Goal: Information Seeking & Learning: Stay updated

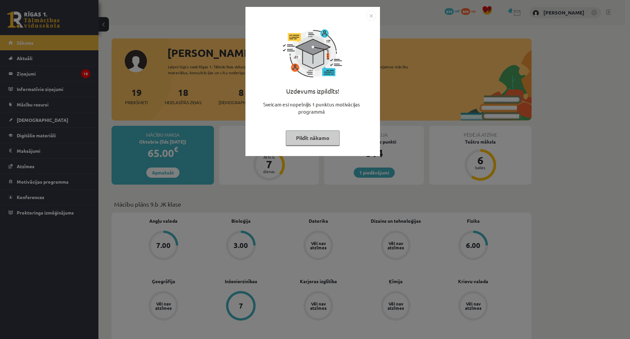
click at [305, 146] on div "Uzdevums izpildīts! Sveicam esi nopelnījis 1 punktus motivācijas programmā Pild…" at bounding box center [312, 86] width 127 height 131
click at [309, 140] on button "Pildīt nākamo" at bounding box center [313, 137] width 54 height 15
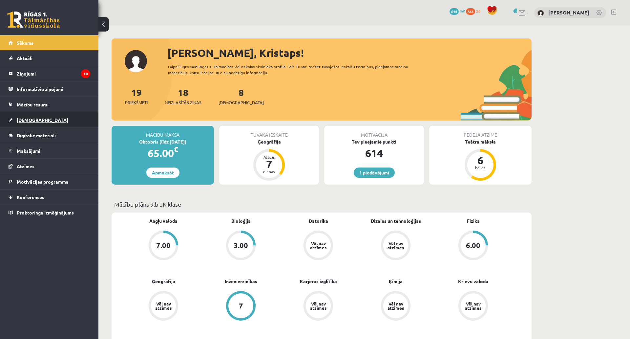
click at [46, 121] on link "[DEMOGRAPHIC_DATA]" at bounding box center [50, 119] width 82 height 15
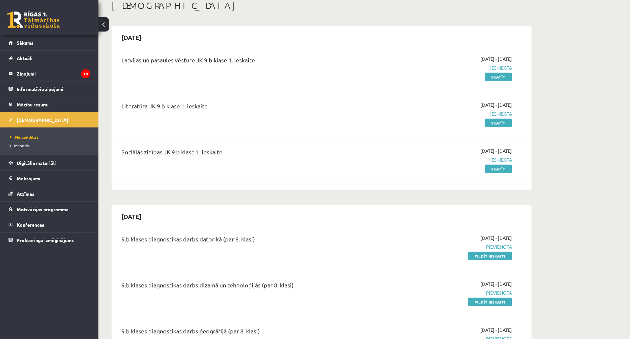
scroll to position [33, 0]
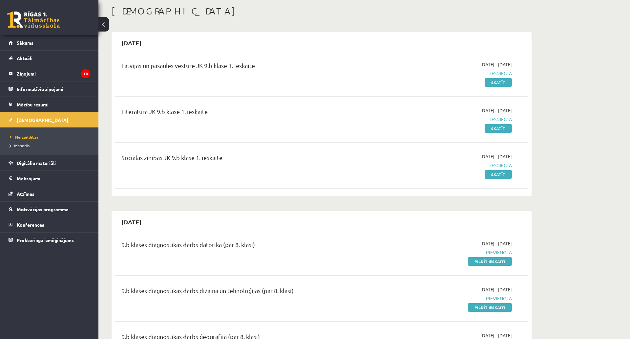
drag, startPoint x: 294, startPoint y: 78, endPoint x: 286, endPoint y: 178, distance: 99.7
click at [285, 181] on div "Latvijas un pasaules vēsture JK 9.b klase 1. ieskaite [DATE] - [DATE] Iesniegta…" at bounding box center [321, 123] width 413 height 138
click at [294, 137] on div "Literatūra JK 9.b klase 1. ieskaite [DATE] - [DATE] Iesniegta Skatīt" at bounding box center [321, 119] width 413 height 38
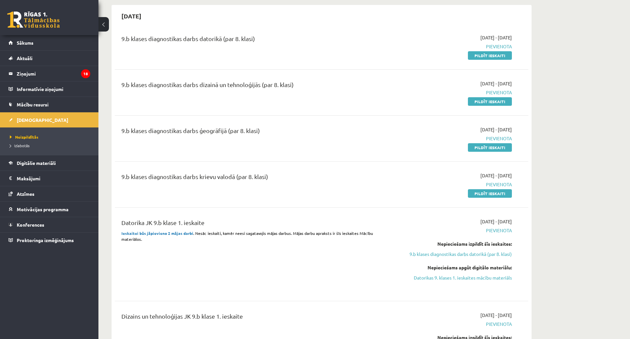
scroll to position [230, 0]
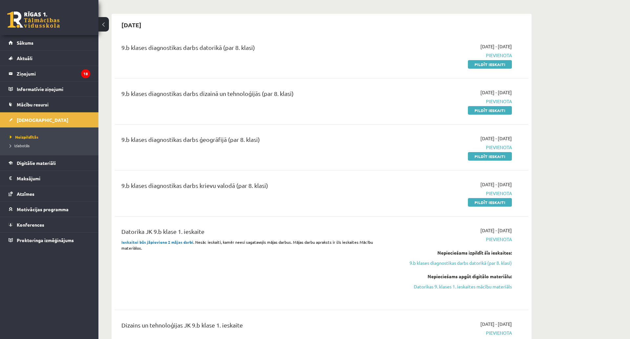
drag, startPoint x: 457, startPoint y: 136, endPoint x: 529, endPoint y: 140, distance: 71.6
click at [529, 140] on div "[DATE] 9.b klases diagnostikas darbs datorikā (par 8. klasi) [DATE] - [DATE] [G…" at bounding box center [322, 313] width 420 height 598
click at [358, 131] on div "9.b klases diagnostikas darbs ģeogrāfijā (par 8. klasi) [DATE] - [DATE] [GEOGRA…" at bounding box center [321, 147] width 413 height 38
click at [39, 76] on legend "Ziņojumi 18" at bounding box center [54, 73] width 74 height 15
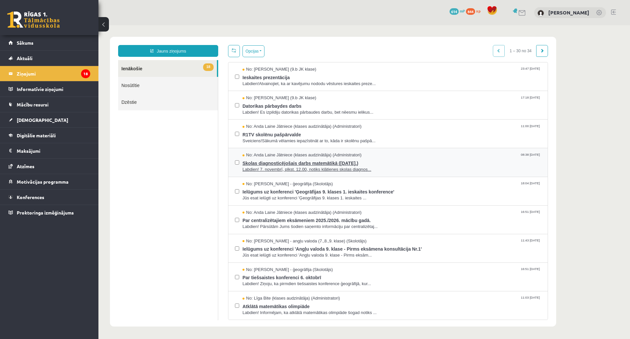
click at [253, 161] on span "Skolas diagnosticējošais darbs matemātikā ([DATE].)" at bounding box center [392, 162] width 299 height 8
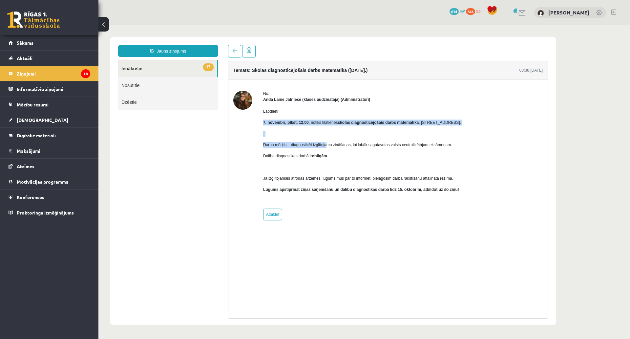
drag, startPoint x: 264, startPoint y: 125, endPoint x: 328, endPoint y: 141, distance: 65.4
click at [328, 141] on div "Labdien! [DATE], plkst. 12.00 , notiks klātienes skolas diagnosticējošais darbs…" at bounding box center [362, 152] width 198 height 101
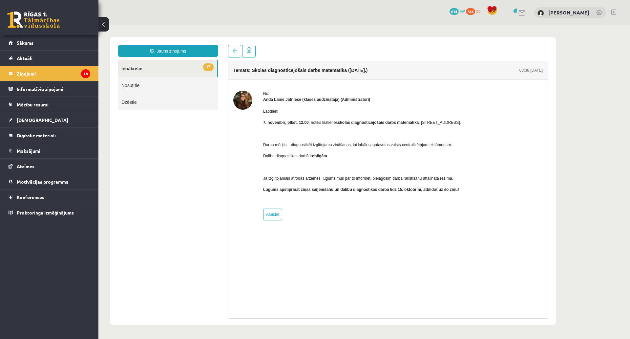
click at [330, 145] on span "Darba mērķis – diagnosticēt izglītojamo zināšanas, lai labāk sagatavotos valsts…" at bounding box center [357, 144] width 189 height 5
